Goal: Task Accomplishment & Management: Manage account settings

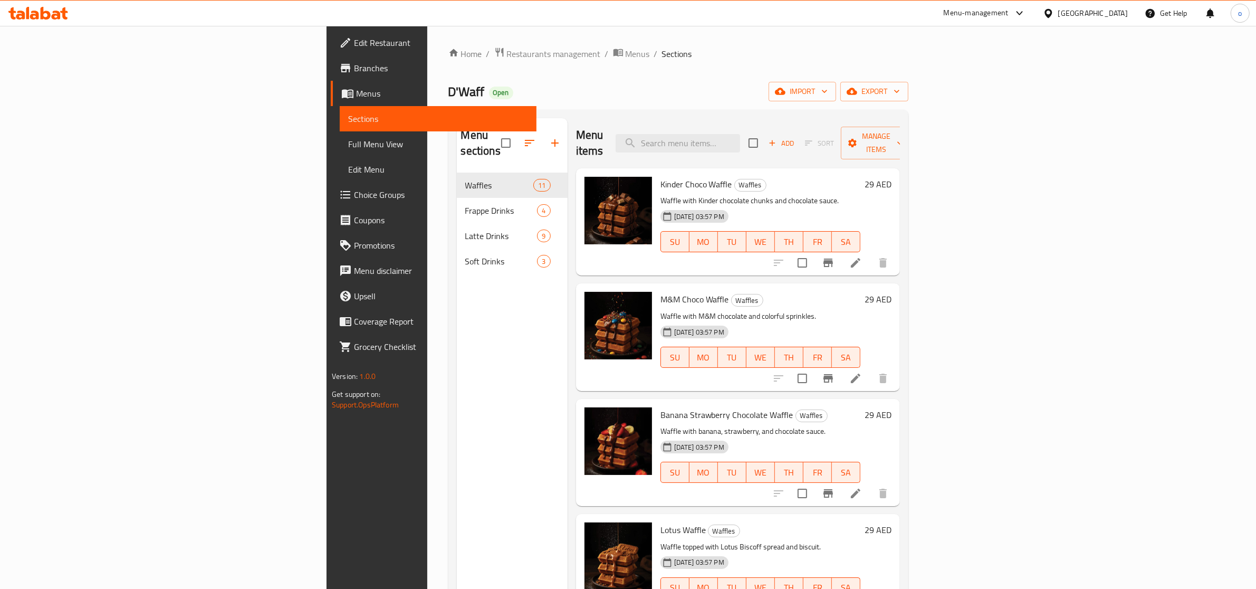
click at [576, 119] on div "Menu items Add Sort Manage items" at bounding box center [738, 143] width 324 height 50
click at [354, 73] on span "Branches" at bounding box center [441, 68] width 174 height 13
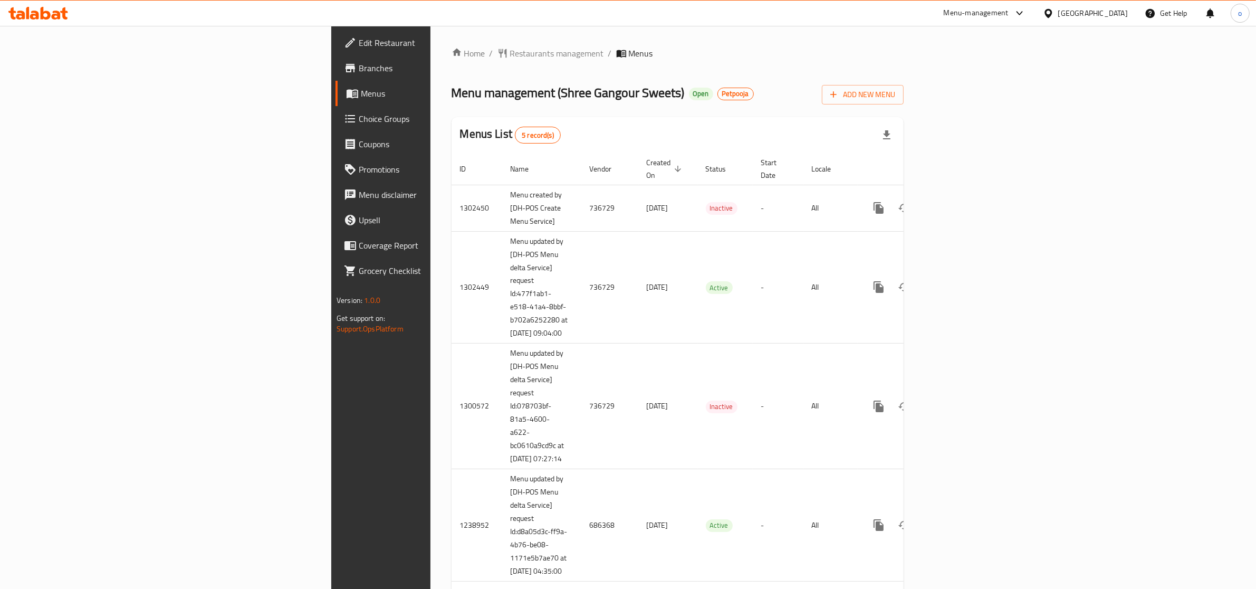
click at [637, 91] on div "Menu management ( Shree Gangour Sweets ) Open Petpooja Add New Menu" at bounding box center [677, 93] width 452 height 24
